Goal: Information Seeking & Learning: Find specific page/section

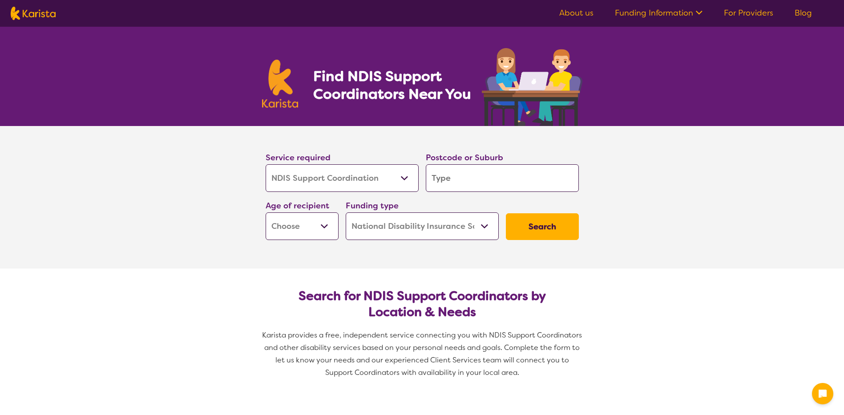
select select "NDIS Support Coordination"
select select "NDIS"
select select "NDIS Support Coordination"
select select "NDIS"
click at [348, 184] on select "Allied Health Assistant Assessment ([MEDICAL_DATA] or [MEDICAL_DATA]) Behaviour…" at bounding box center [342, 178] width 153 height 28
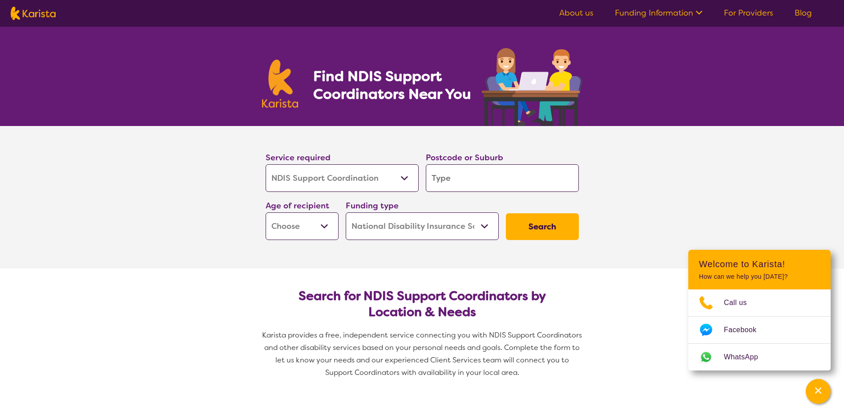
click at [348, 182] on select "Allied Health Assistant Assessment ([MEDICAL_DATA] or [MEDICAL_DATA]) Behaviour…" at bounding box center [342, 178] width 153 height 28
click at [472, 170] on input "search" at bounding box center [502, 178] width 153 height 28
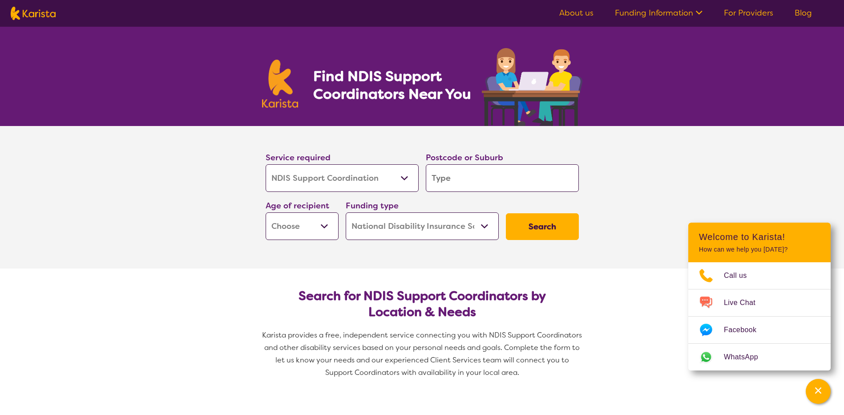
click at [472, 170] on input "search" at bounding box center [502, 178] width 153 height 28
type input "7"
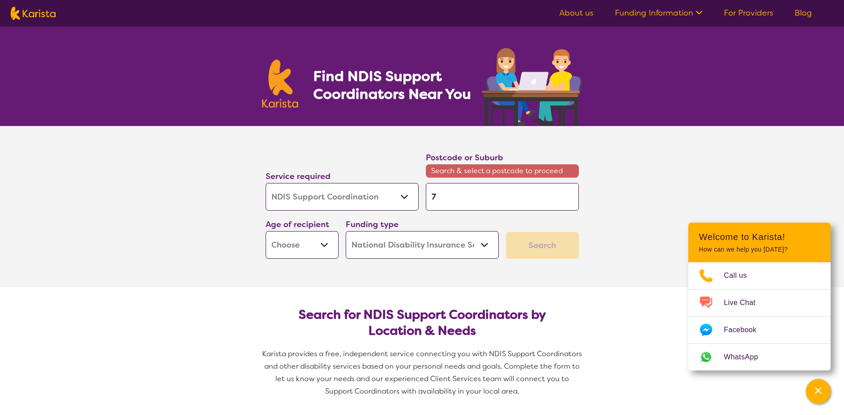
type input "72"
type input "724"
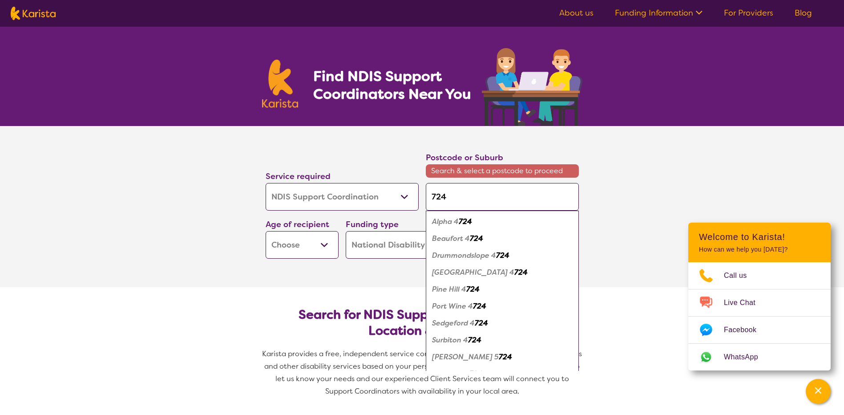
type input "7249"
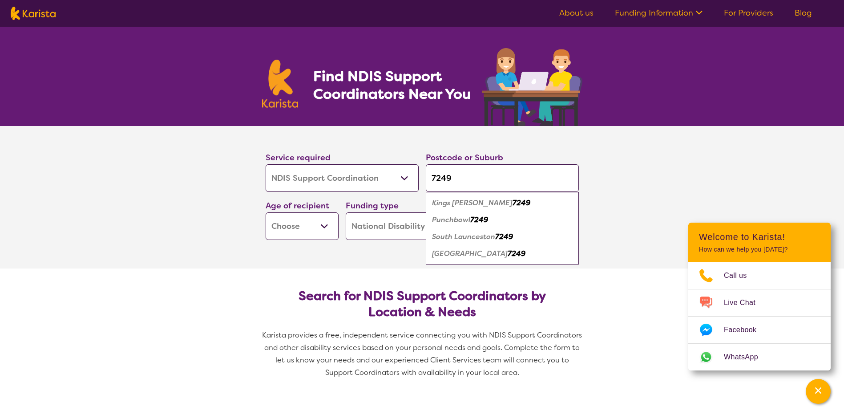
type input "7249"
click at [463, 202] on em "Kings [PERSON_NAME]" at bounding box center [472, 202] width 81 height 9
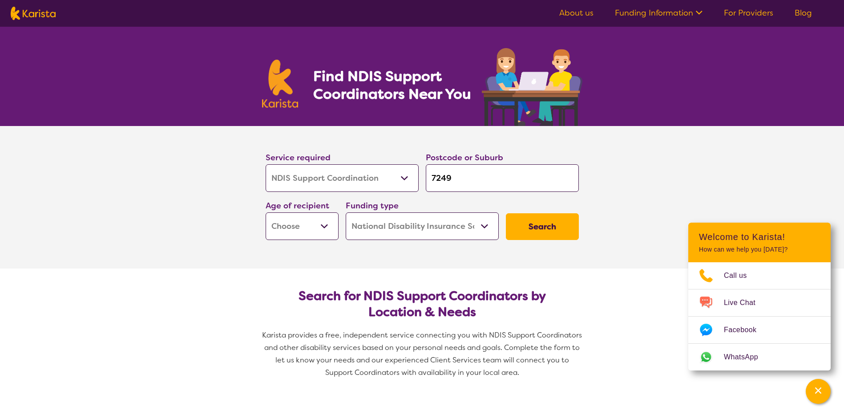
click at [309, 226] on select "Early Childhood - 0 to 9 Child - 10 to 11 Adolescent - 12 to 17 Adult - 18 to 6…" at bounding box center [302, 226] width 73 height 28
select select "AG"
click at [266, 212] on select "Early Childhood - 0 to 9 Child - 10 to 11 Adolescent - 12 to 17 Adult - 18 to 6…" at bounding box center [302, 226] width 73 height 28
select select "AG"
click at [389, 227] on select "Home Care Package (HCP) National Disability Insurance Scheme (NDIS) I don't know" at bounding box center [422, 226] width 153 height 28
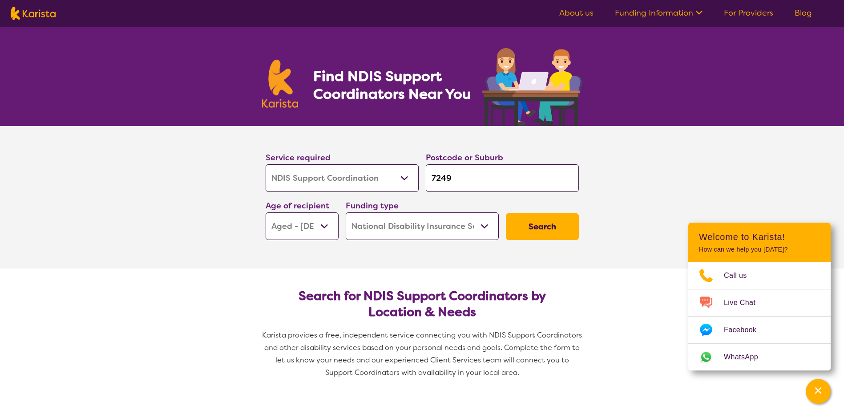
click at [389, 227] on select "Home Care Package (HCP) National Disability Insurance Scheme (NDIS) I don't know" at bounding box center [422, 226] width 153 height 28
click at [552, 223] on button "Search" at bounding box center [542, 226] width 73 height 27
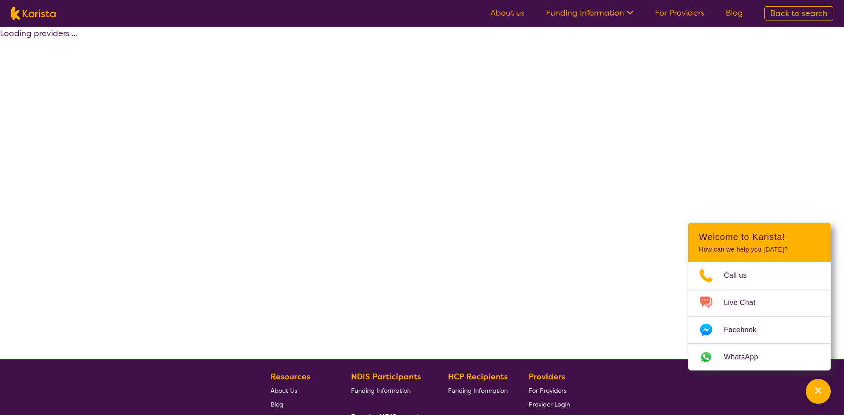
select select "NDIS"
select select "NDIS Support Coordination"
select select "AG"
